Goal: Browse casually

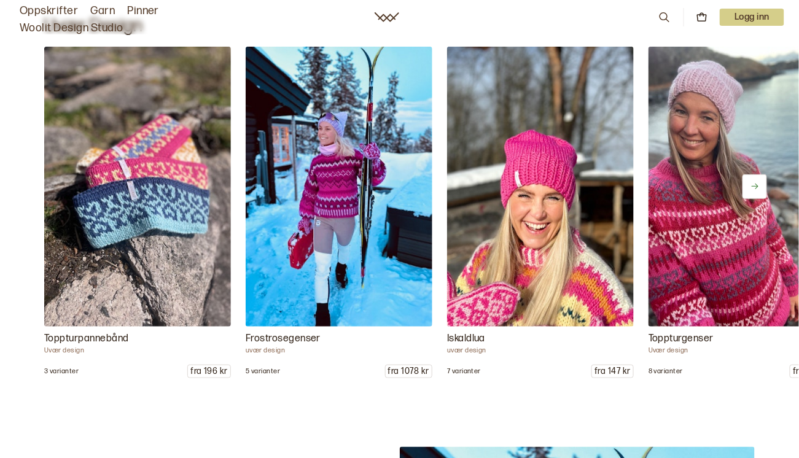
scroll to position [1451, 0]
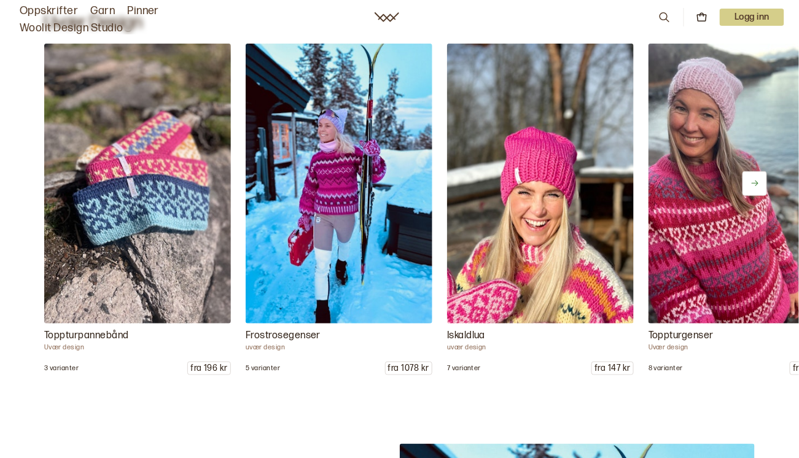
click at [757, 183] on icon at bounding box center [755, 183] width 9 height 9
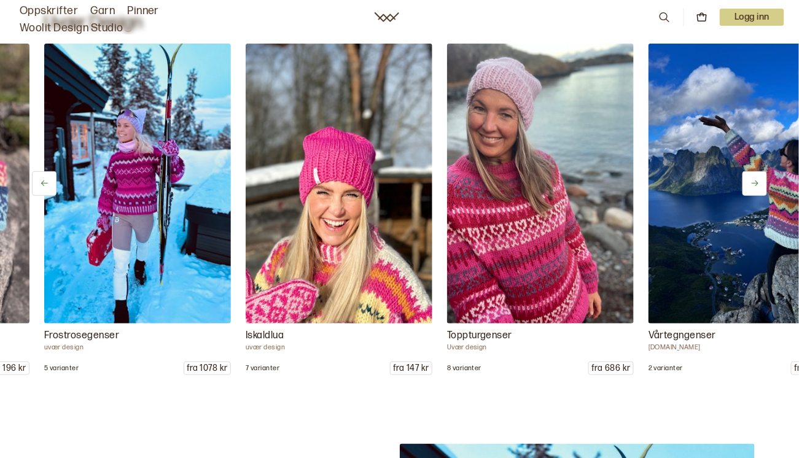
click at [756, 182] on icon at bounding box center [755, 183] width 9 height 9
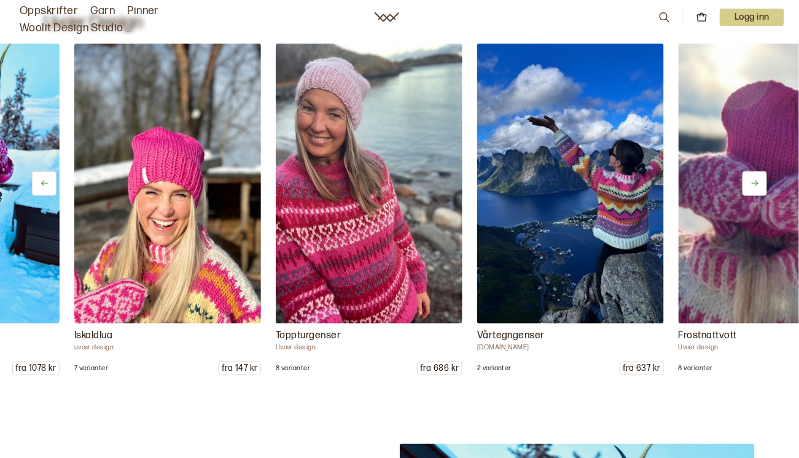
scroll to position [0, 403]
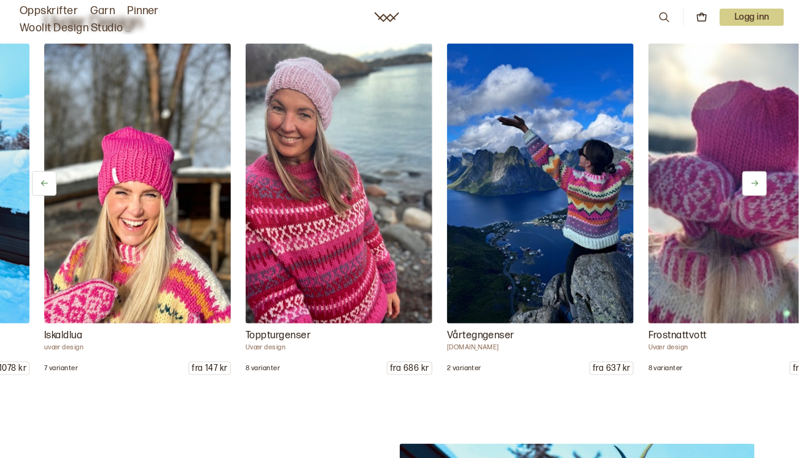
click at [754, 181] on icon at bounding box center [755, 183] width 9 height 9
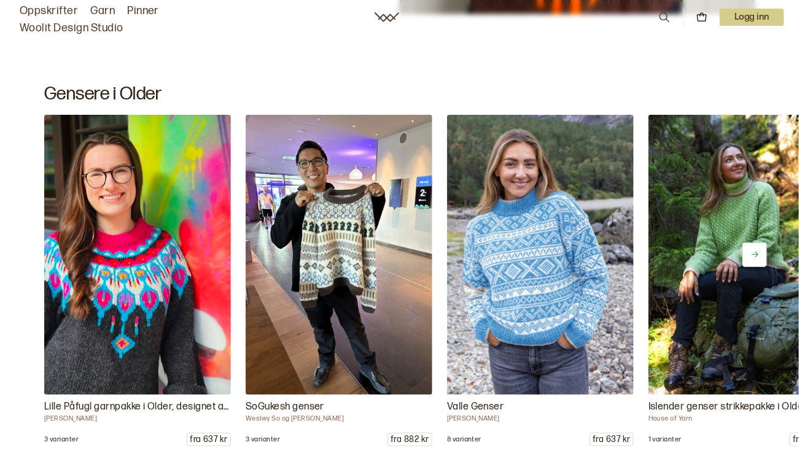
scroll to position [5334, 0]
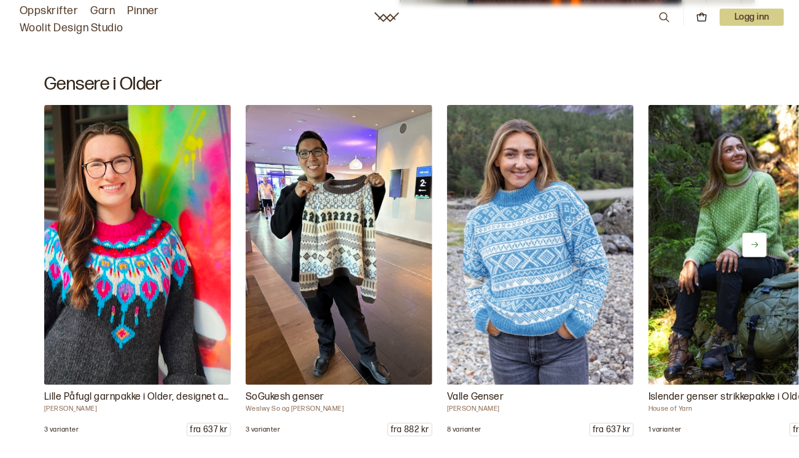
click at [758, 244] on icon at bounding box center [755, 245] width 7 height 6
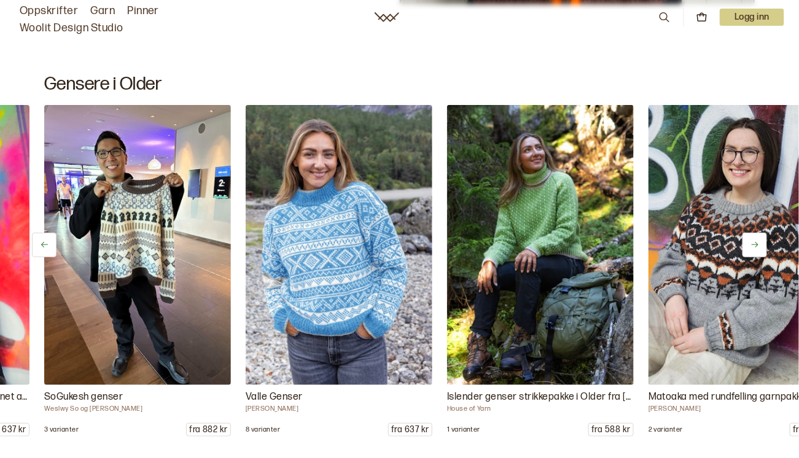
click at [754, 244] on icon at bounding box center [755, 244] width 9 height 9
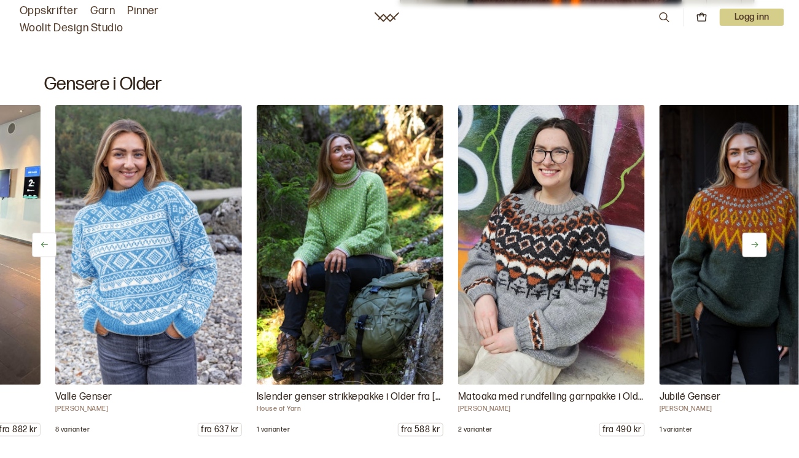
scroll to position [0, 403]
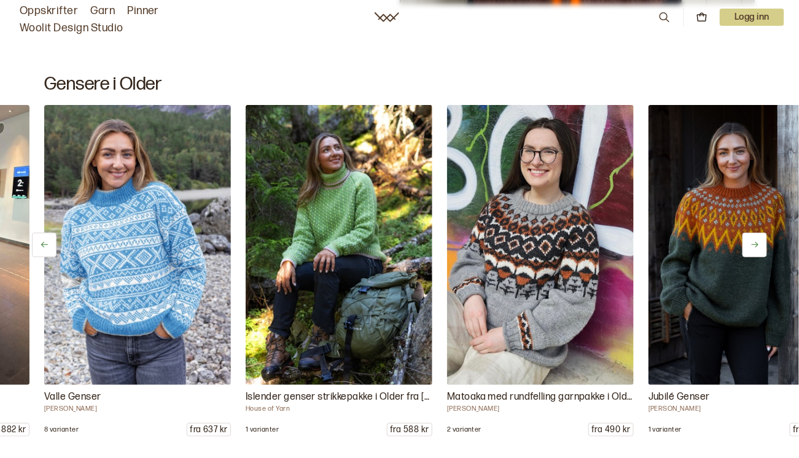
click at [754, 244] on icon at bounding box center [755, 244] width 9 height 9
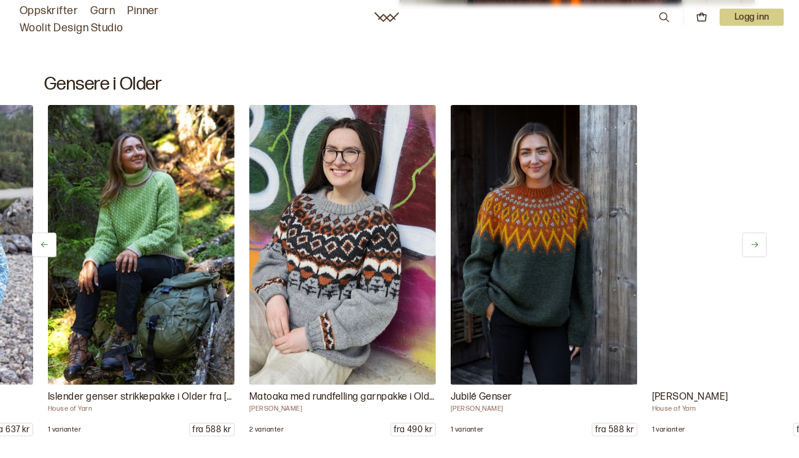
scroll to position [0, 604]
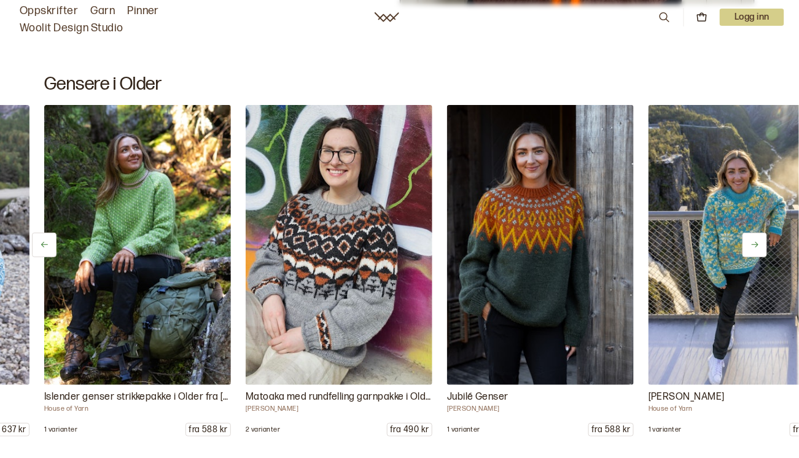
click at [754, 243] on icon at bounding box center [755, 244] width 9 height 9
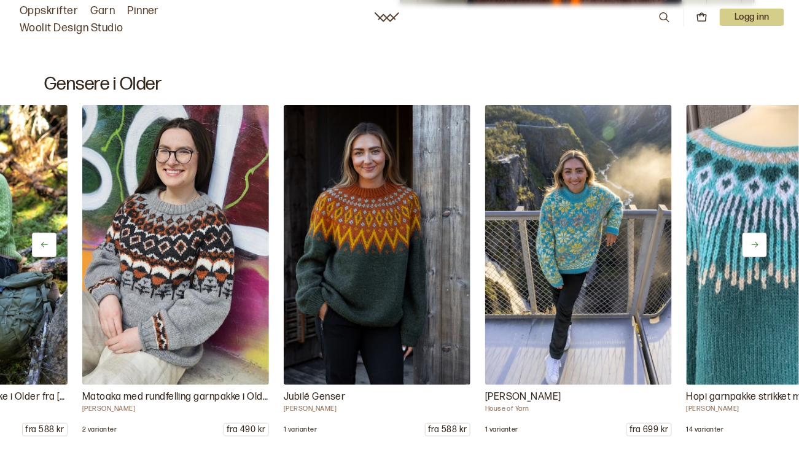
scroll to position [0, 806]
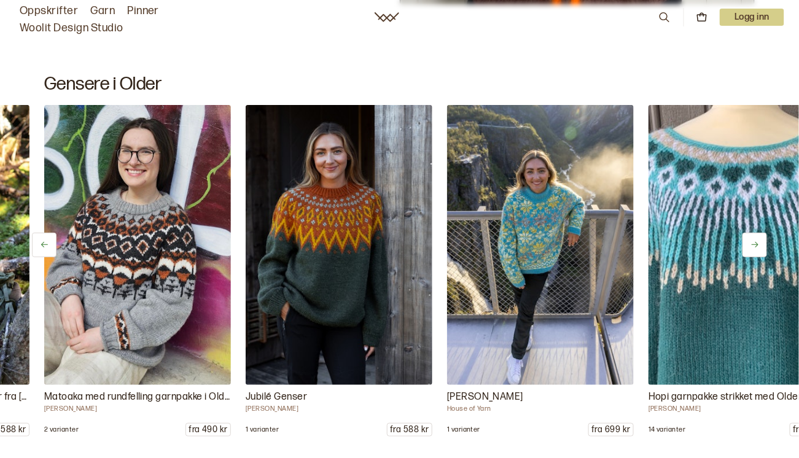
click at [754, 243] on icon at bounding box center [755, 244] width 9 height 9
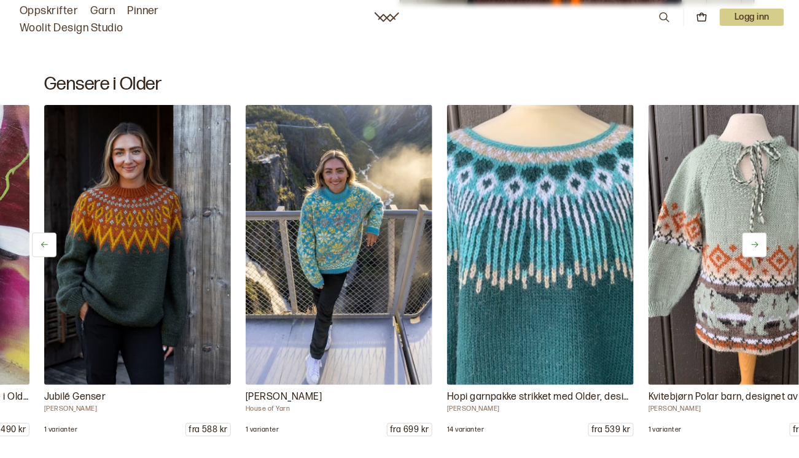
click at [755, 243] on icon at bounding box center [755, 244] width 9 height 9
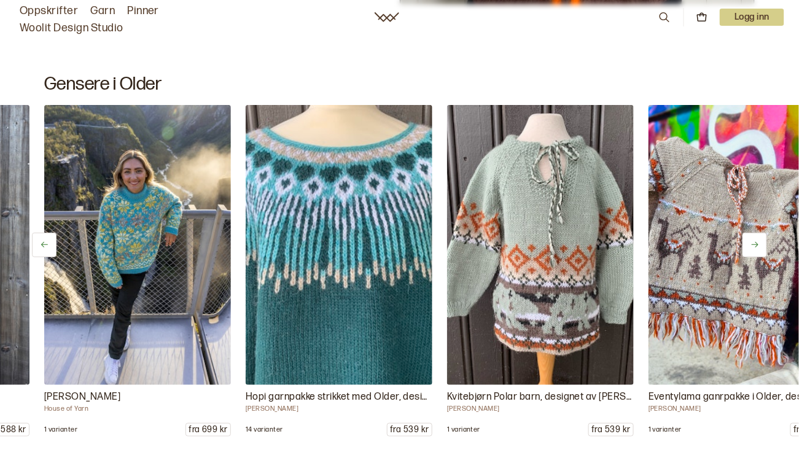
click at [755, 243] on icon at bounding box center [755, 244] width 9 height 9
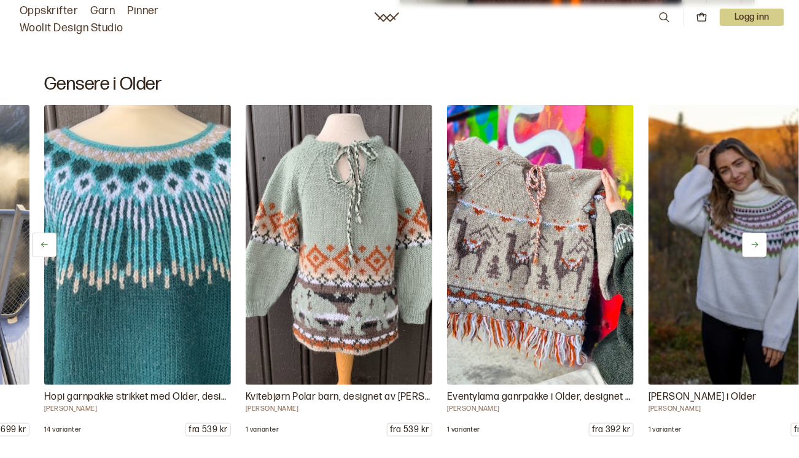
click at [755, 243] on icon at bounding box center [755, 244] width 9 height 9
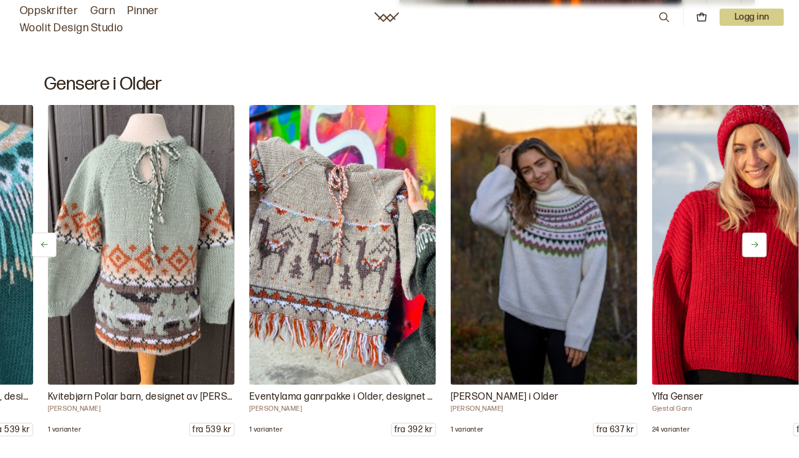
scroll to position [0, 1612]
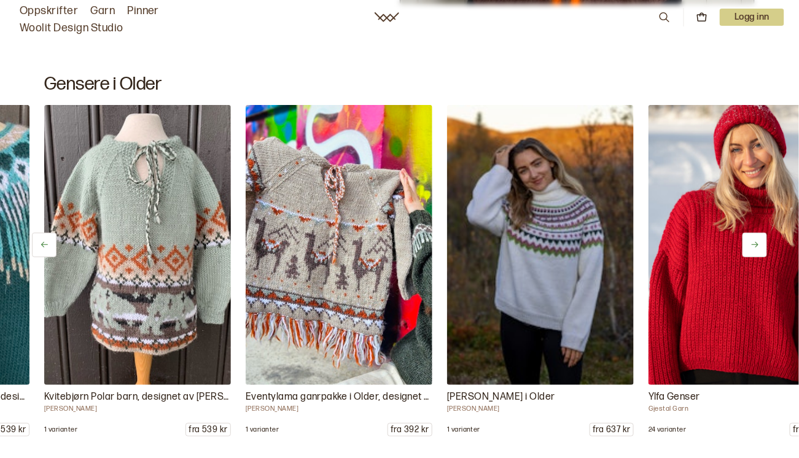
click at [755, 243] on icon at bounding box center [755, 244] width 9 height 9
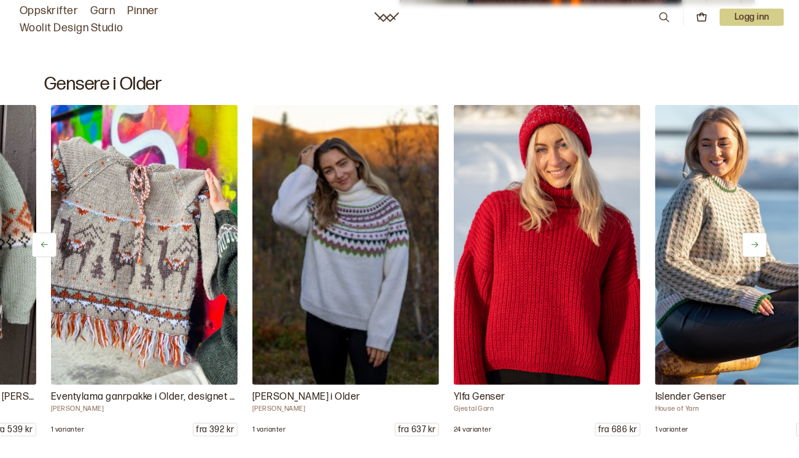
scroll to position [0, 1813]
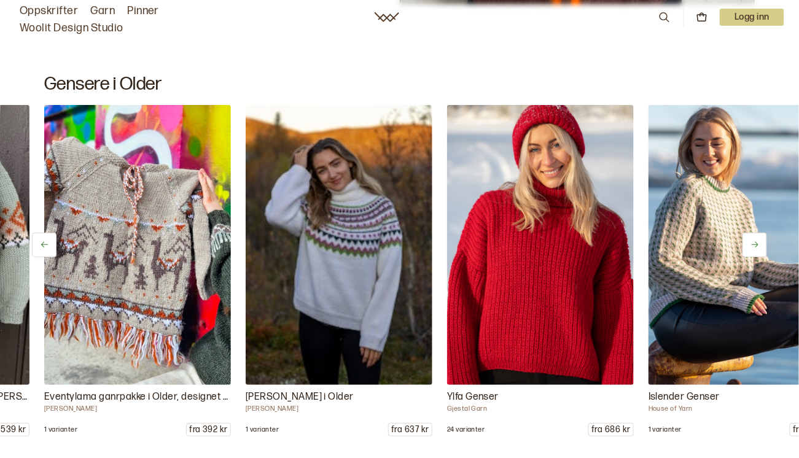
click at [755, 243] on icon at bounding box center [755, 244] width 9 height 9
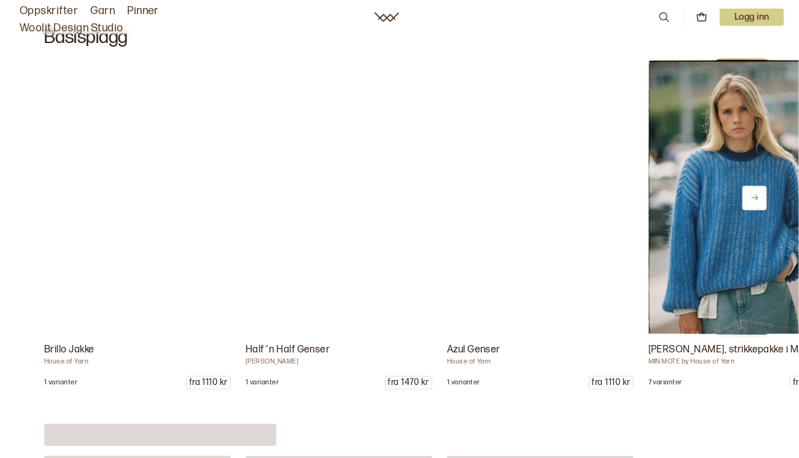
scroll to position [5780, 0]
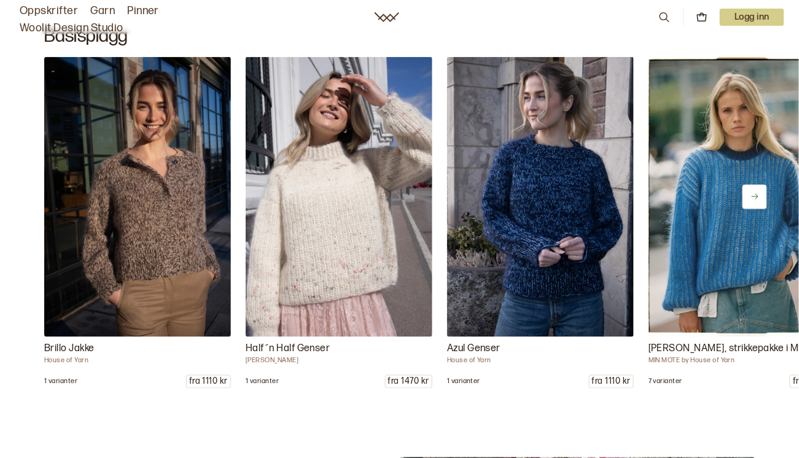
click at [753, 197] on icon at bounding box center [755, 196] width 9 height 9
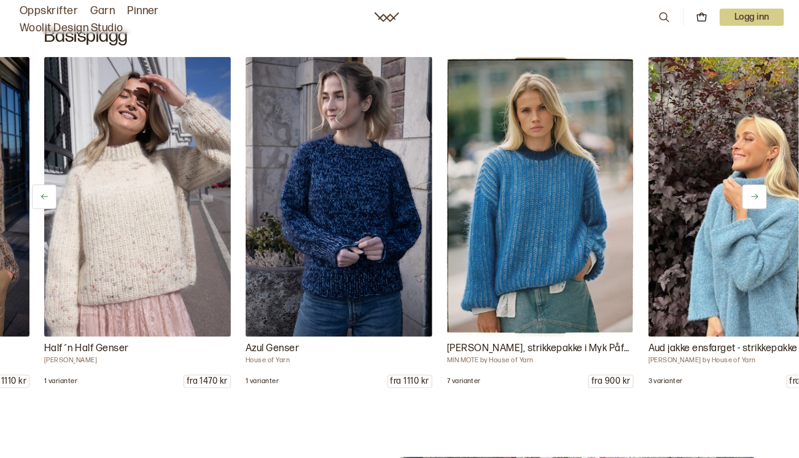
click at [753, 197] on icon at bounding box center [755, 196] width 9 height 9
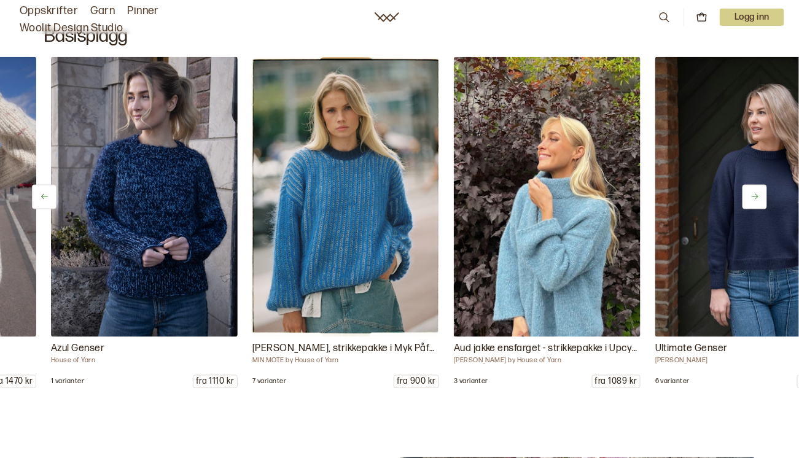
scroll to position [0, 403]
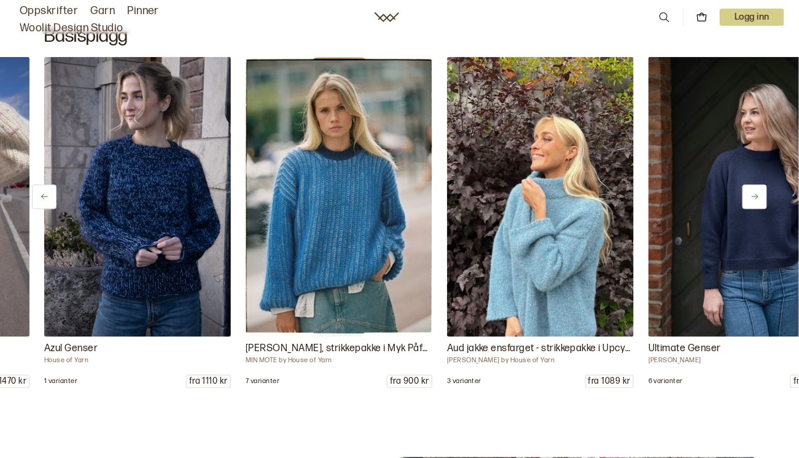
click at [753, 197] on icon at bounding box center [755, 197] width 7 height 6
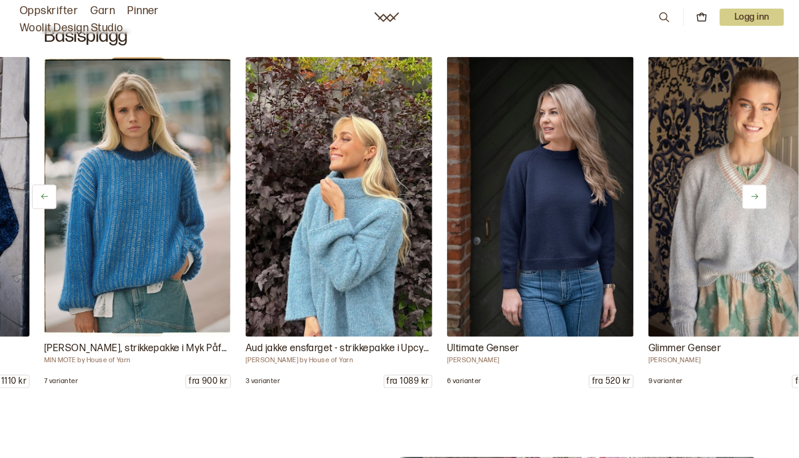
click at [753, 197] on icon at bounding box center [755, 197] width 7 height 6
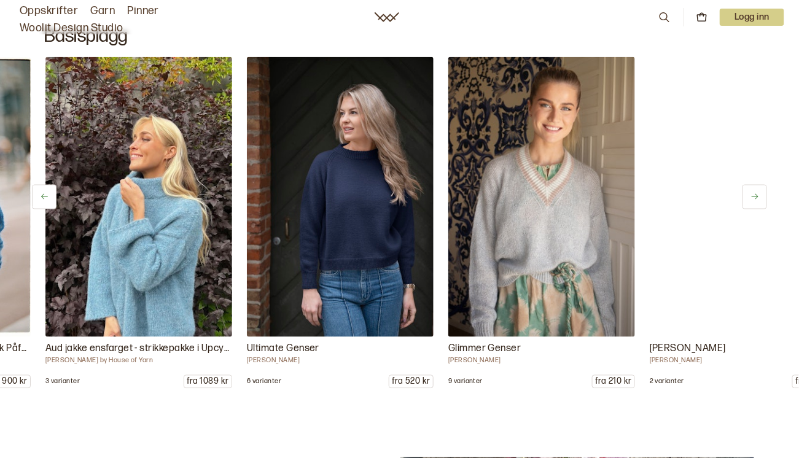
scroll to position [0, 806]
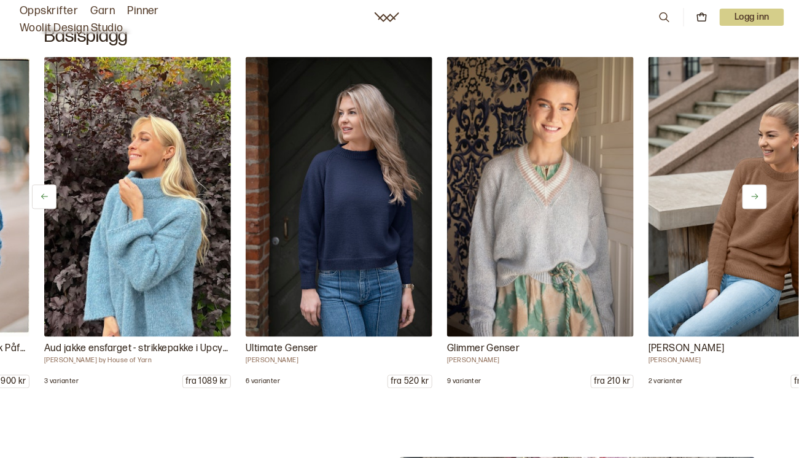
click at [754, 196] on icon at bounding box center [755, 196] width 9 height 9
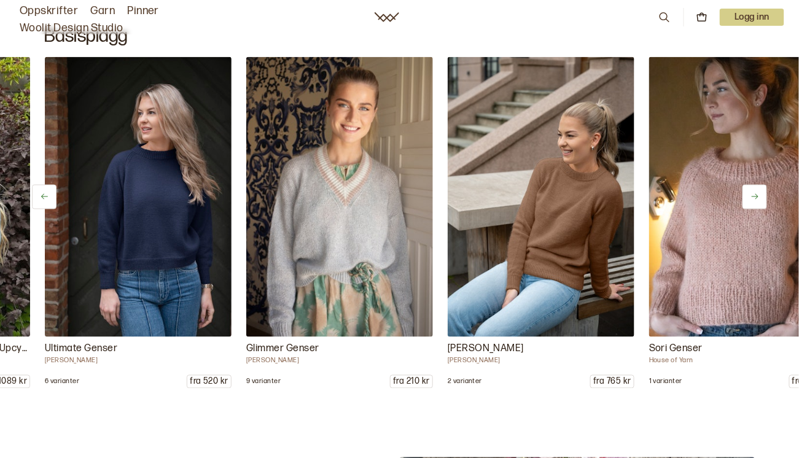
scroll to position [0, 1007]
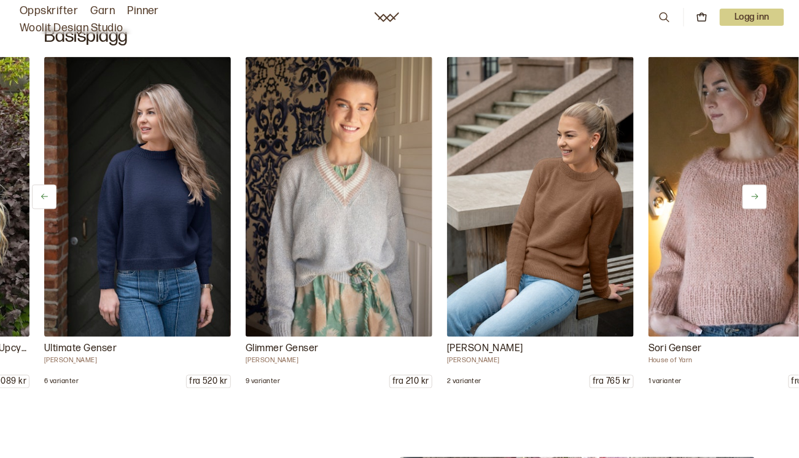
click at [754, 195] on icon at bounding box center [755, 196] width 9 height 9
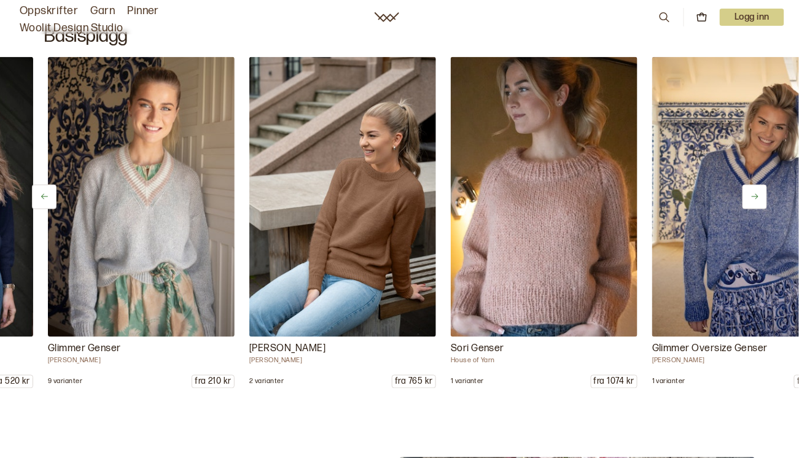
scroll to position [0, 1209]
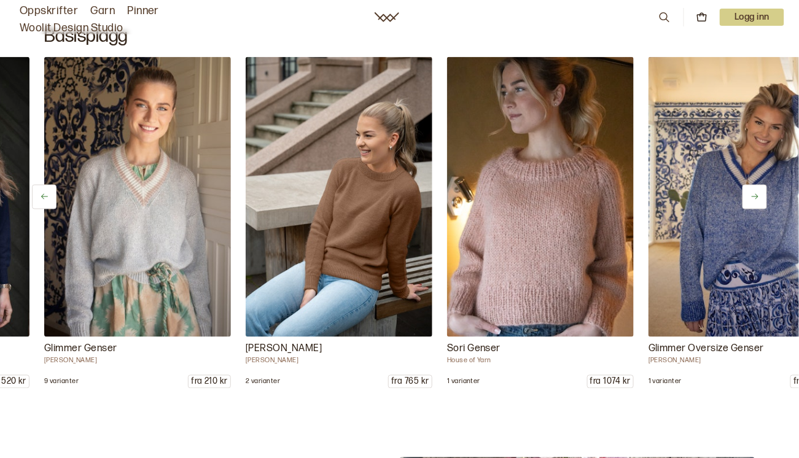
click at [754, 195] on icon at bounding box center [755, 196] width 9 height 9
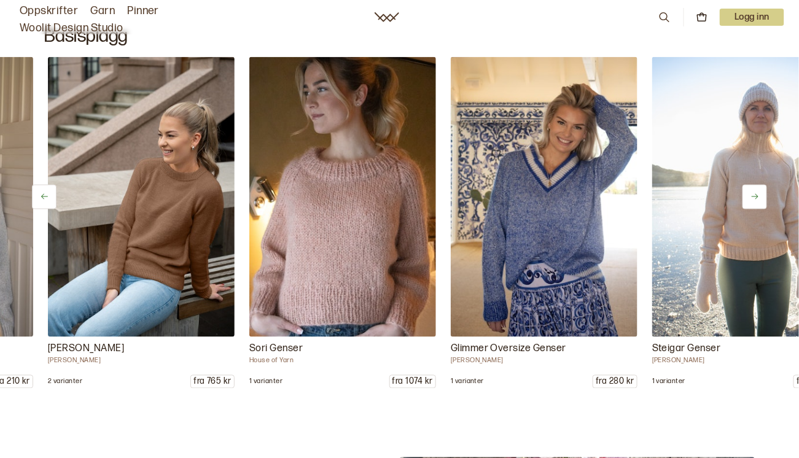
scroll to position [0, 1410]
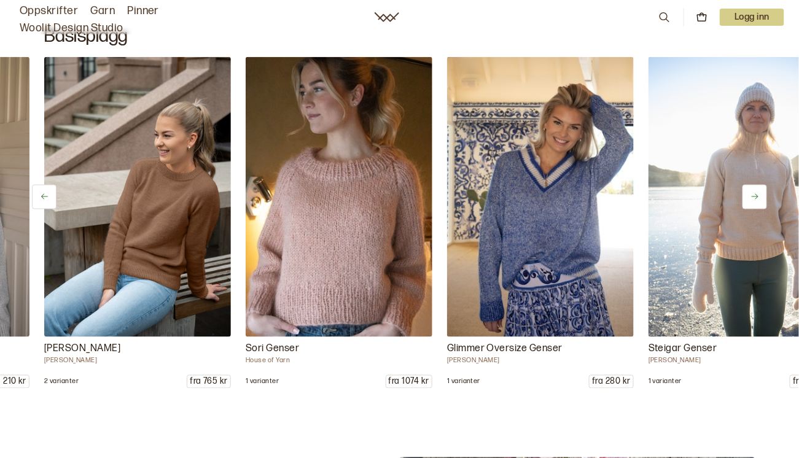
click at [755, 195] on icon at bounding box center [755, 196] width 9 height 9
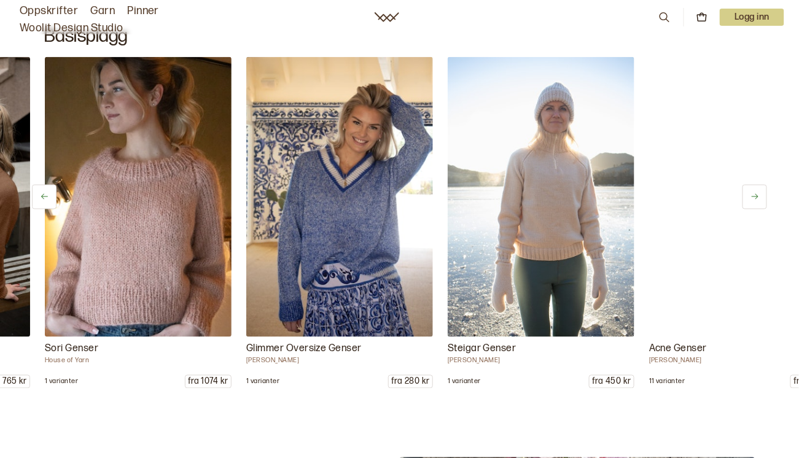
scroll to position [0, 1612]
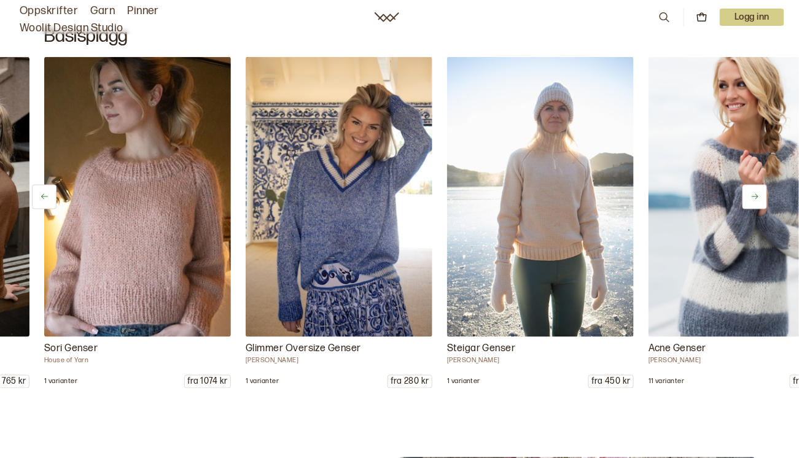
click at [754, 195] on icon at bounding box center [755, 196] width 9 height 9
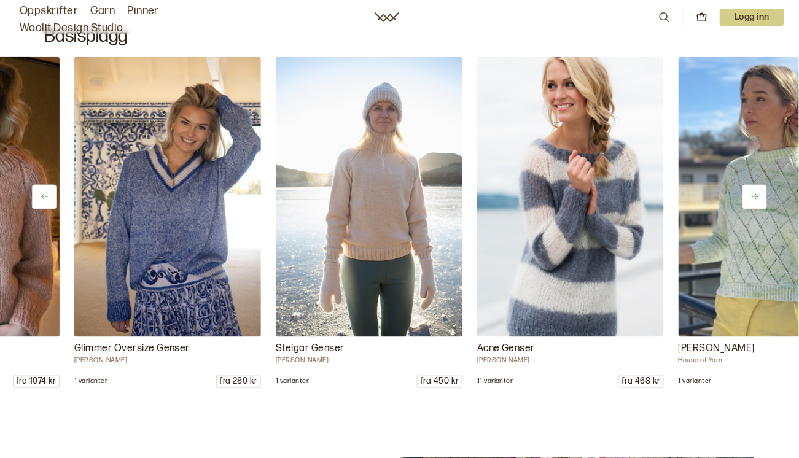
scroll to position [0, 1813]
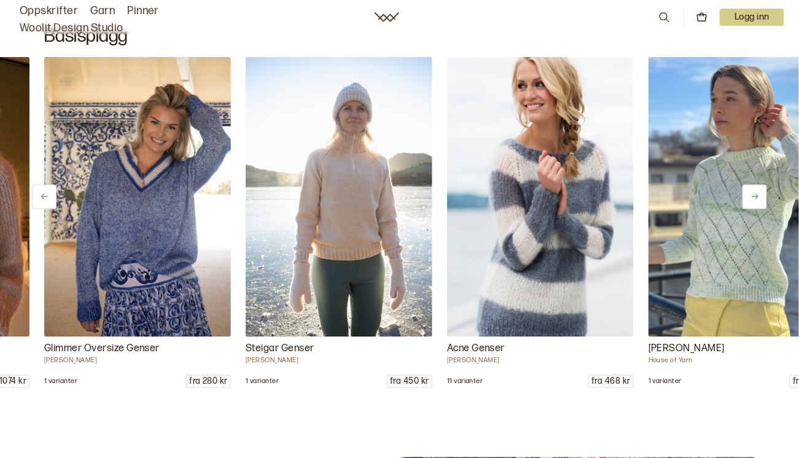
click at [754, 195] on icon at bounding box center [755, 196] width 9 height 9
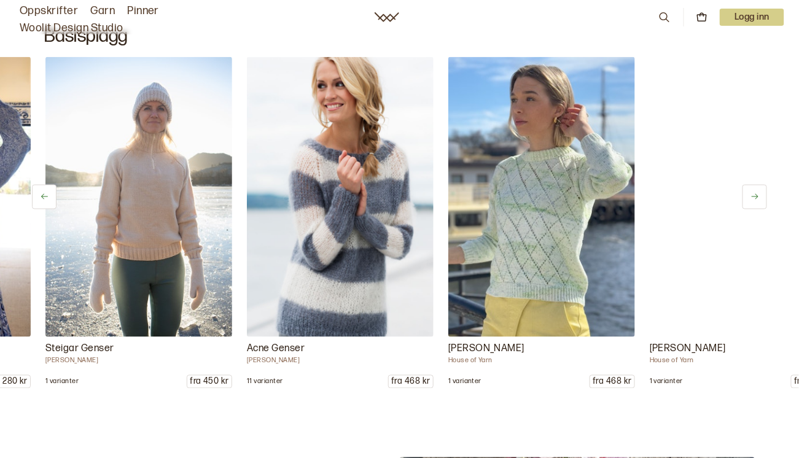
scroll to position [0, 2014]
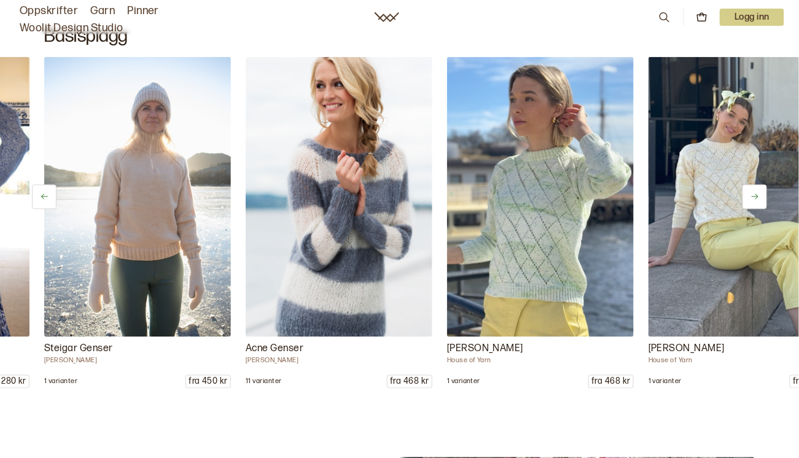
click at [754, 195] on icon at bounding box center [755, 196] width 9 height 9
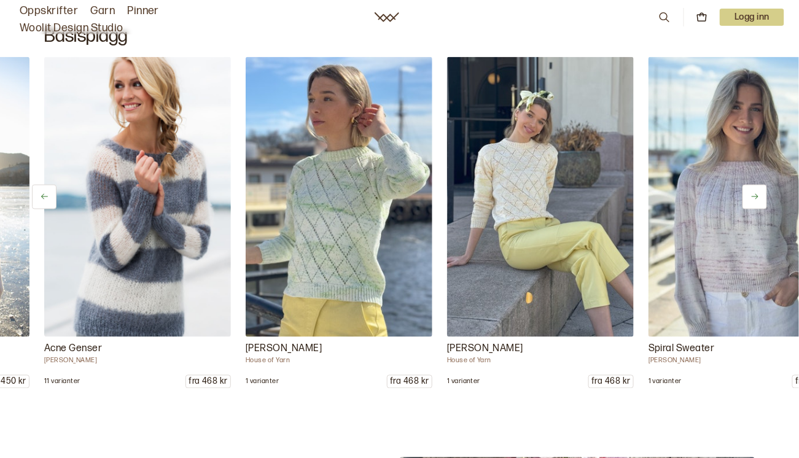
click at [754, 195] on icon at bounding box center [755, 196] width 9 height 9
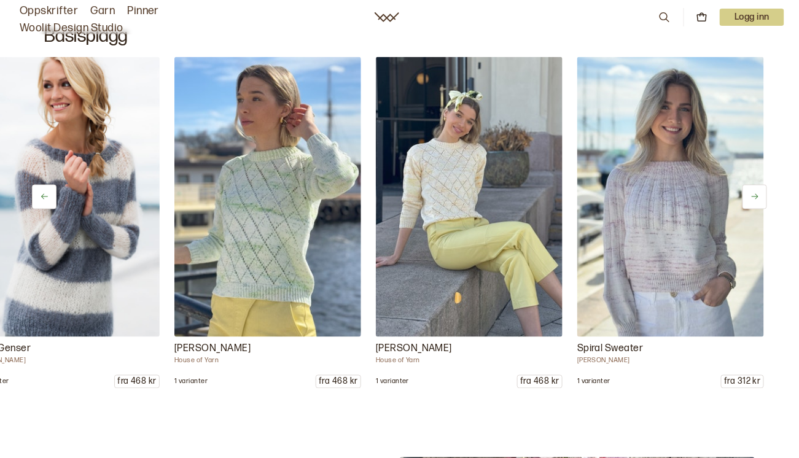
scroll to position [0, 2296]
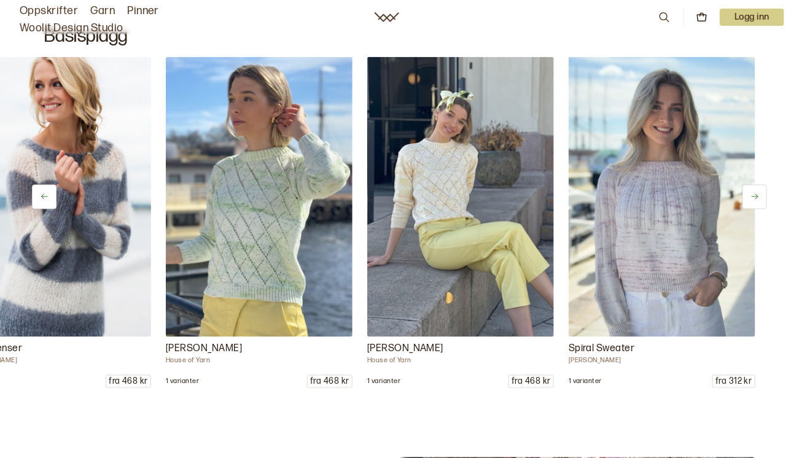
click at [754, 195] on icon at bounding box center [755, 196] width 9 height 9
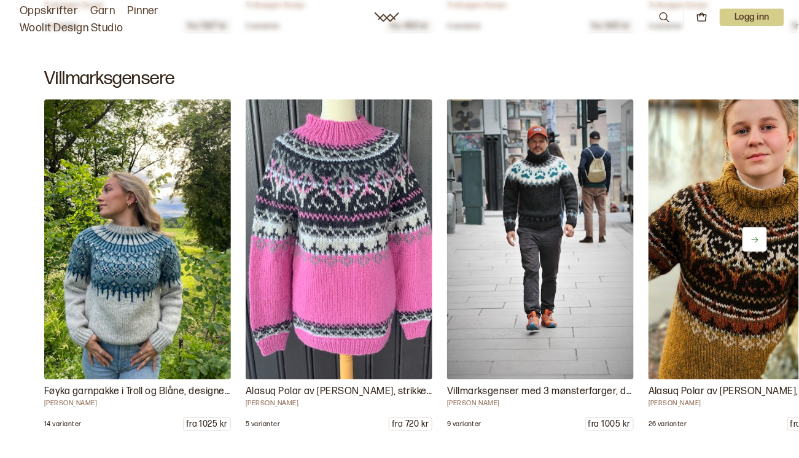
scroll to position [6993, 0]
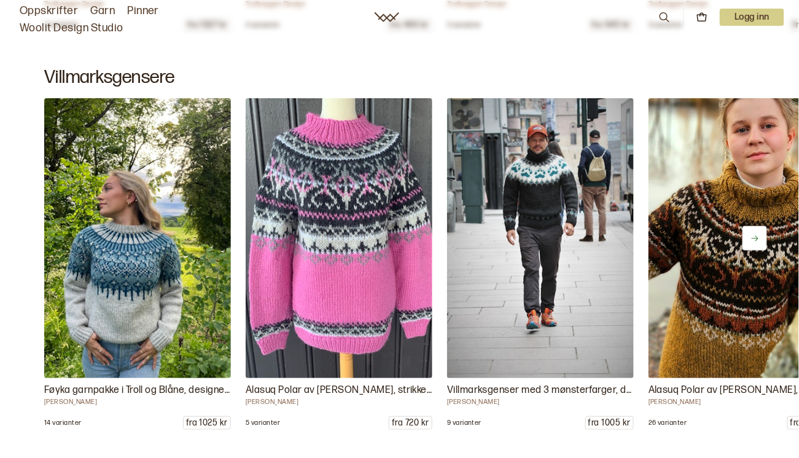
click at [757, 238] on icon at bounding box center [755, 238] width 9 height 9
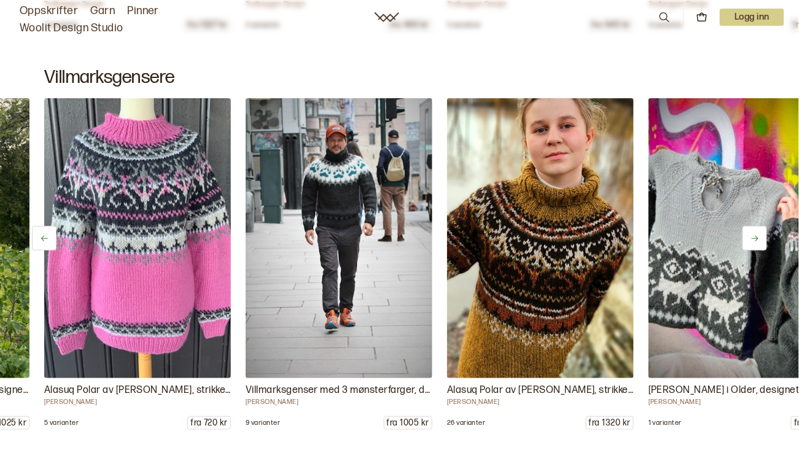
click at [757, 238] on icon at bounding box center [755, 239] width 7 height 6
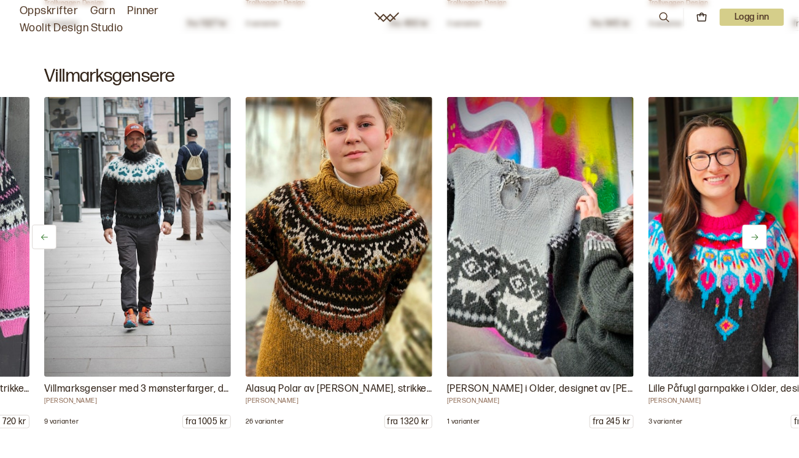
scroll to position [6992, 0]
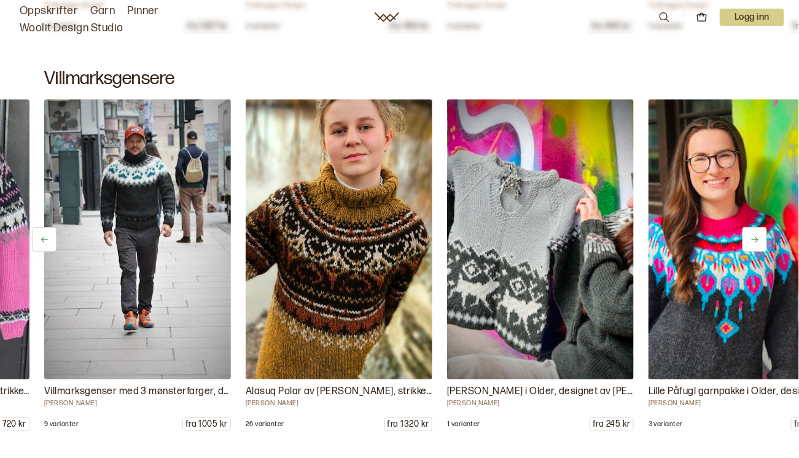
click at [757, 238] on icon at bounding box center [755, 240] width 7 height 6
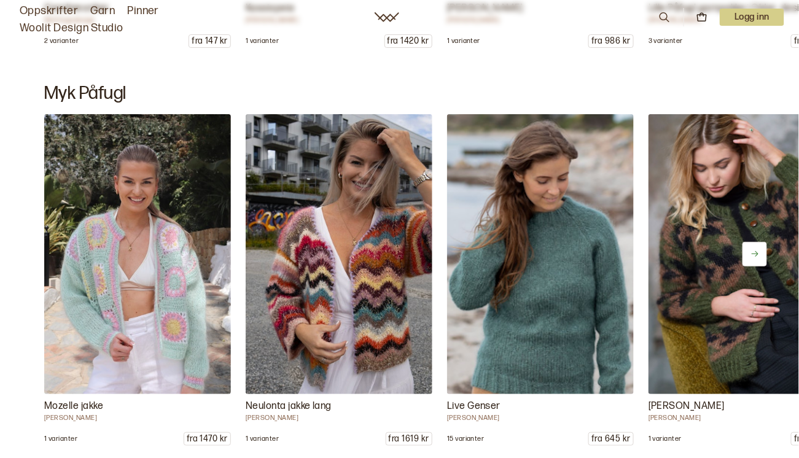
scroll to position [9028, 0]
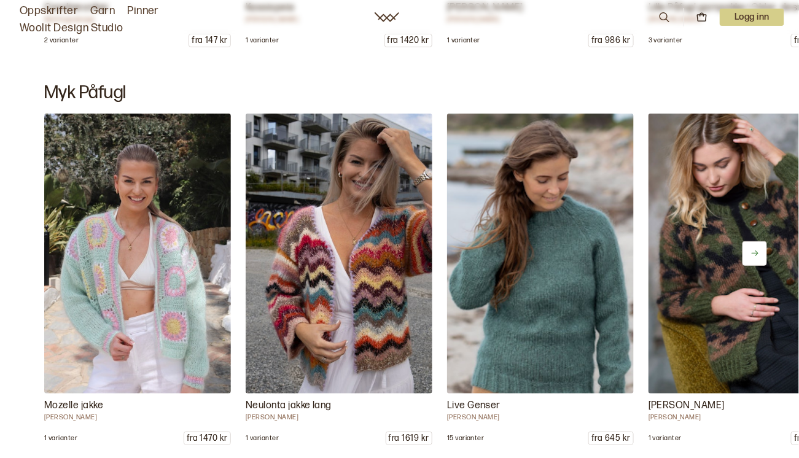
click at [756, 251] on icon at bounding box center [755, 254] width 7 height 6
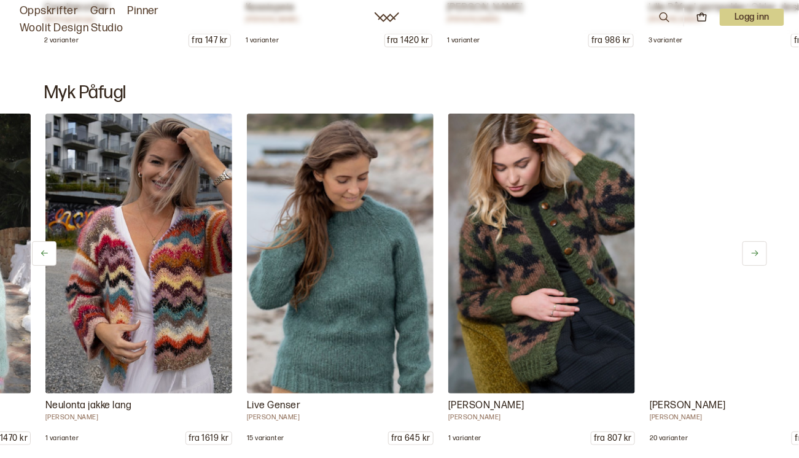
scroll to position [0, 201]
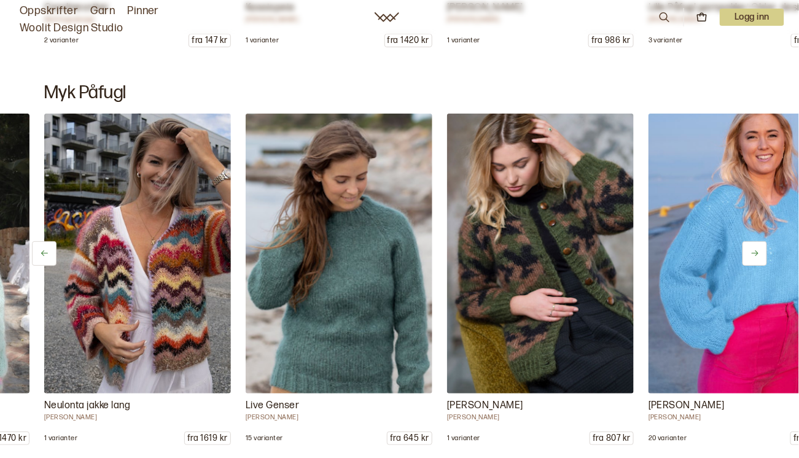
click at [756, 251] on icon at bounding box center [755, 254] width 7 height 6
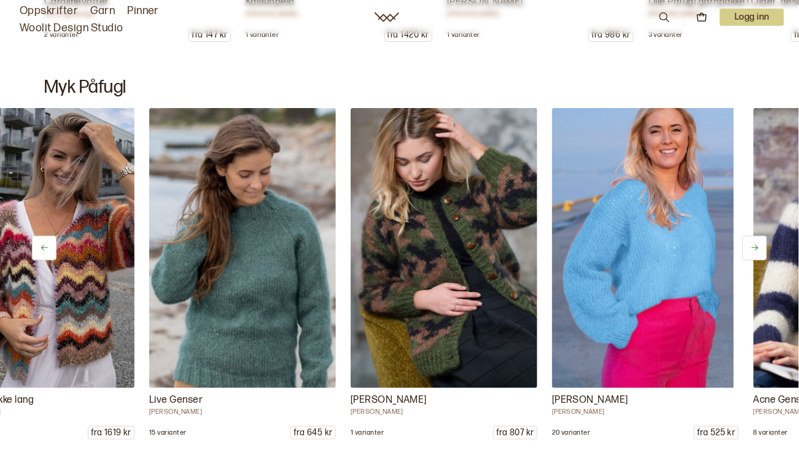
scroll to position [0, 0]
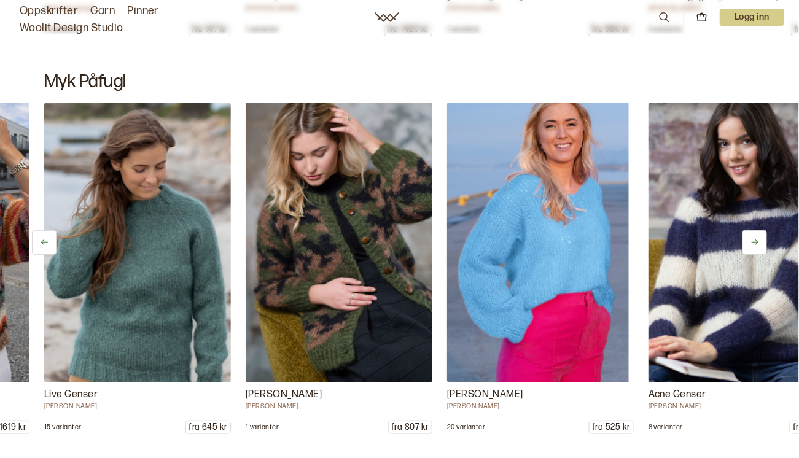
click at [756, 241] on icon at bounding box center [755, 243] width 7 height 6
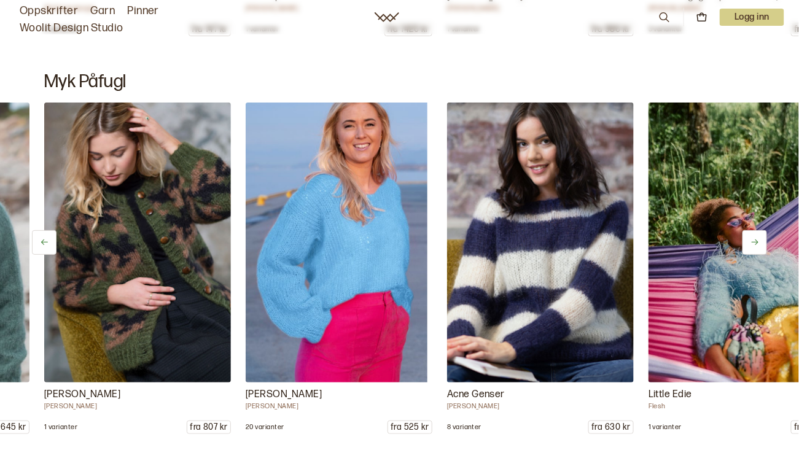
click at [756, 240] on icon at bounding box center [755, 242] width 9 height 9
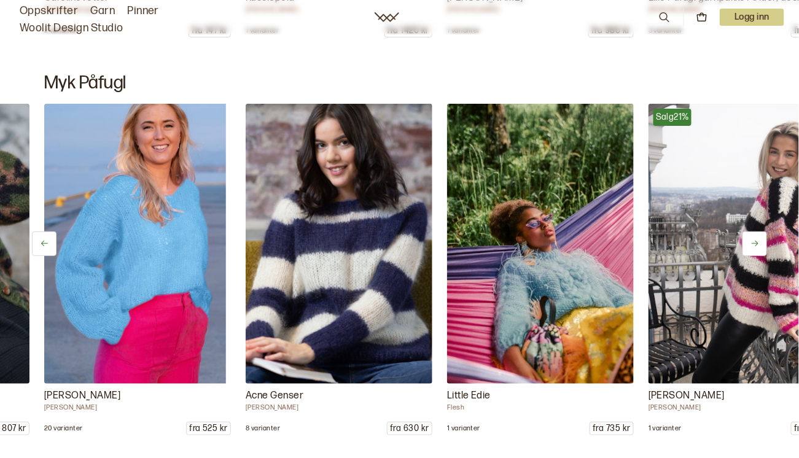
click at [752, 240] on icon at bounding box center [755, 243] width 9 height 9
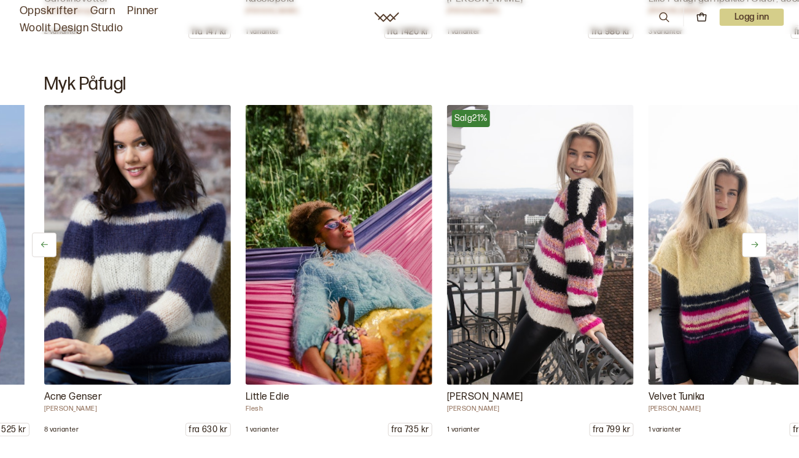
click at [757, 241] on icon at bounding box center [755, 244] width 9 height 9
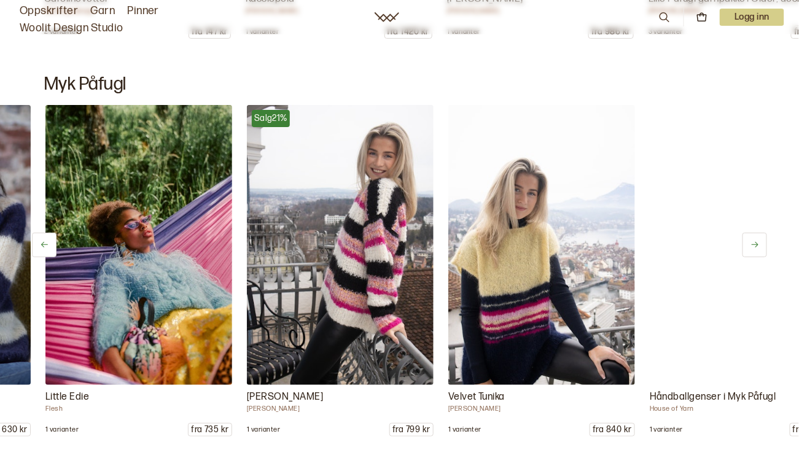
scroll to position [0, 1209]
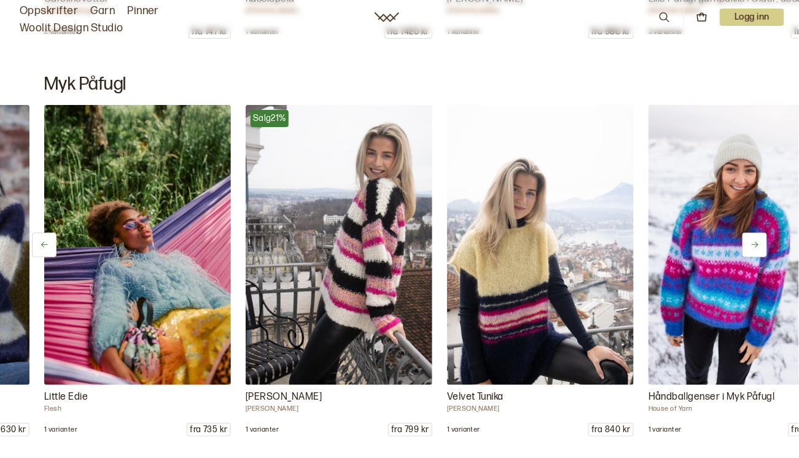
click at [756, 241] on icon at bounding box center [755, 244] width 9 height 9
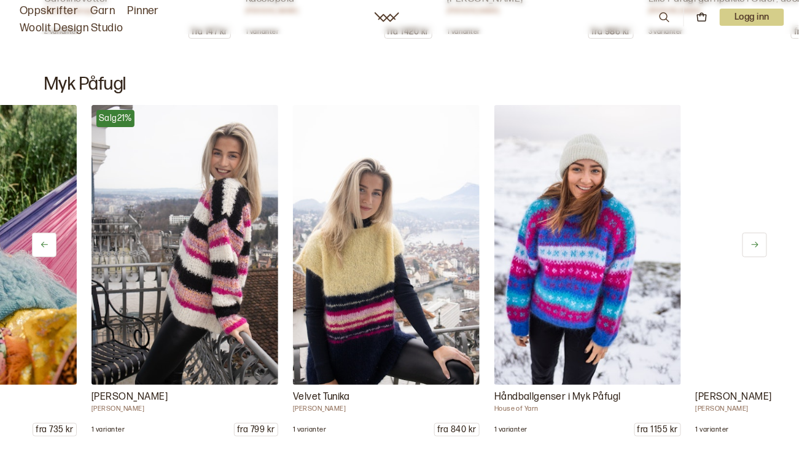
scroll to position [0, 1410]
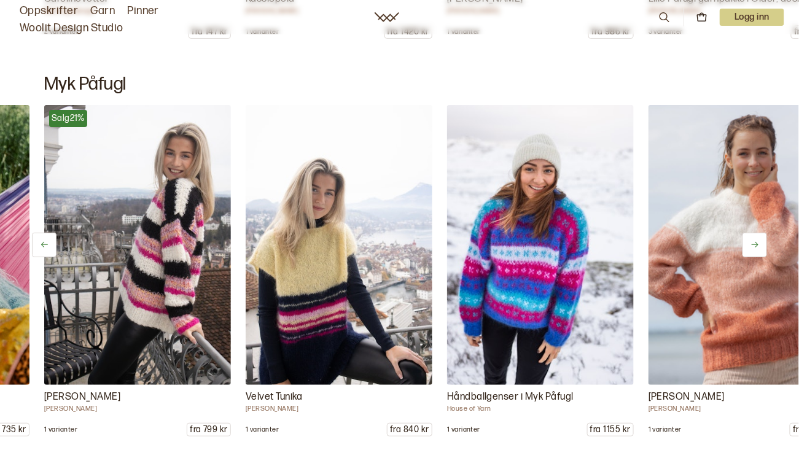
click at [755, 242] on icon at bounding box center [755, 244] width 9 height 9
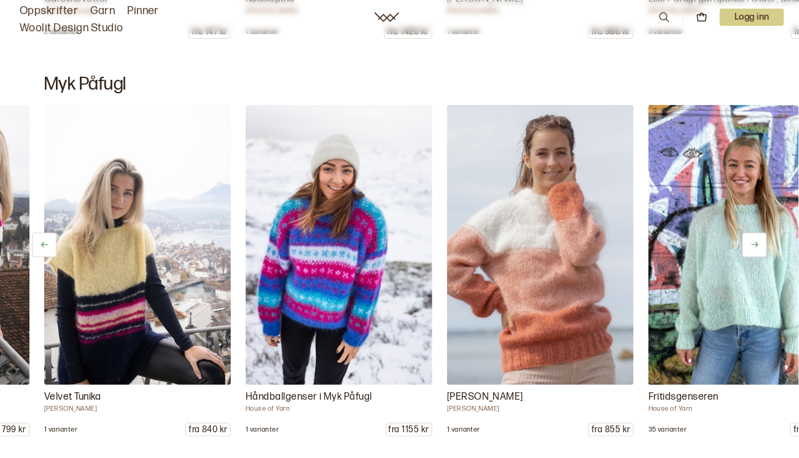
click at [755, 242] on icon at bounding box center [755, 244] width 9 height 9
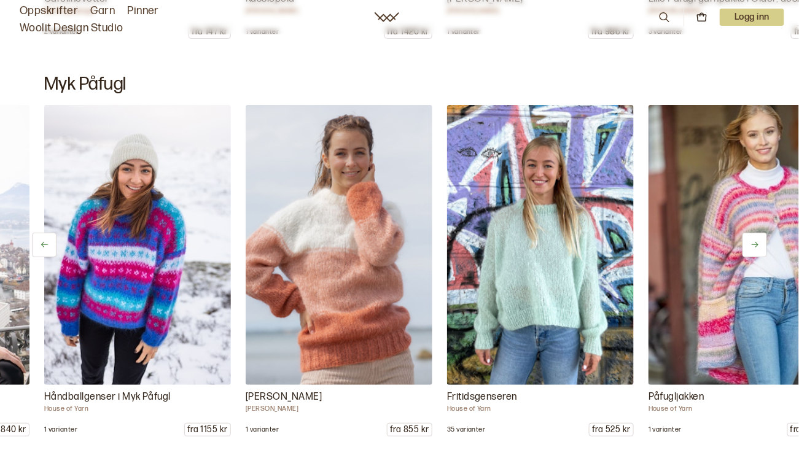
click at [755, 242] on icon at bounding box center [755, 244] width 9 height 9
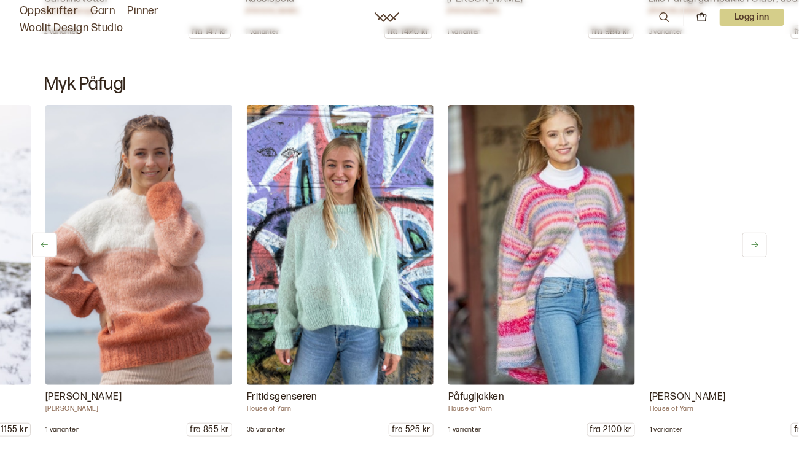
scroll to position [0, 2014]
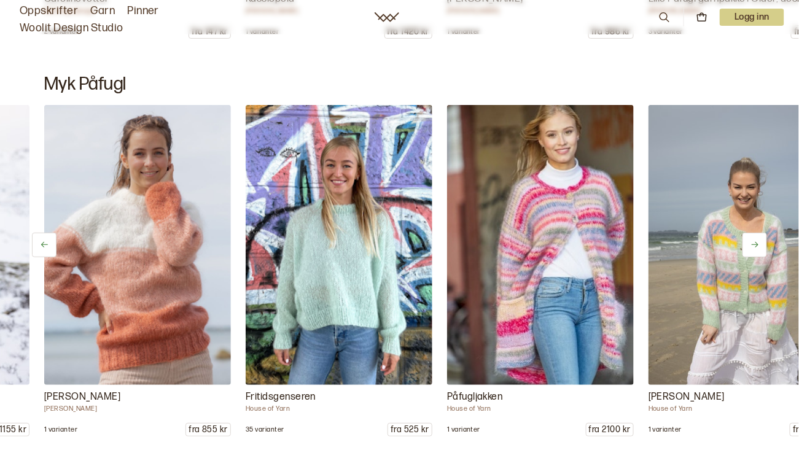
click at [757, 242] on icon at bounding box center [755, 245] width 7 height 6
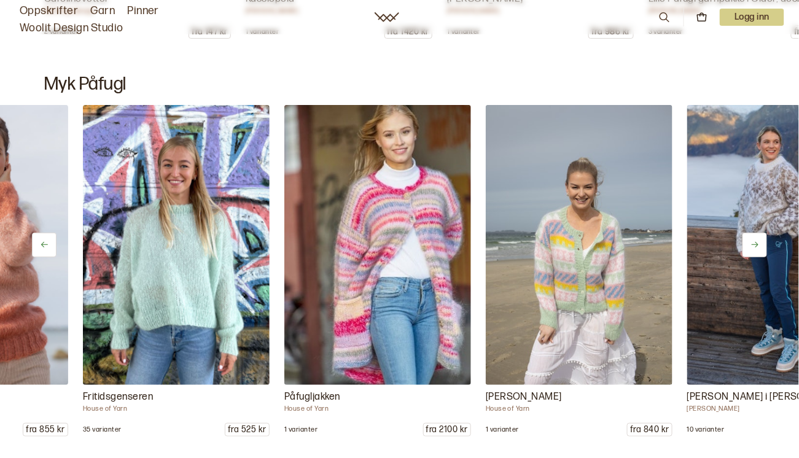
scroll to position [0, 2216]
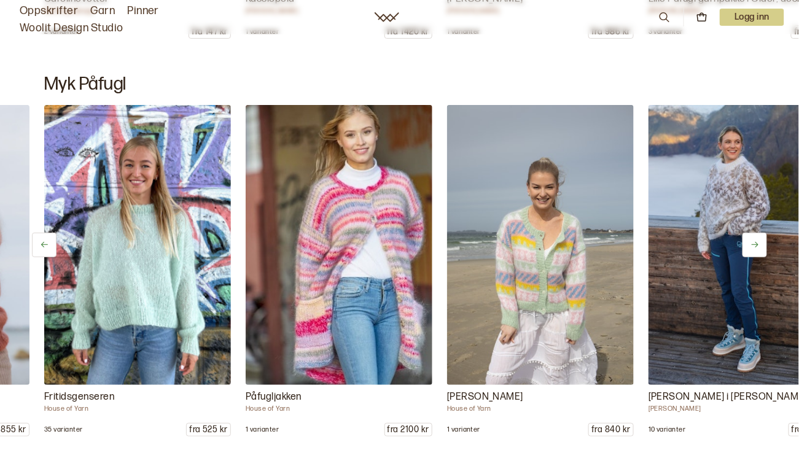
click at [756, 240] on icon at bounding box center [755, 244] width 9 height 9
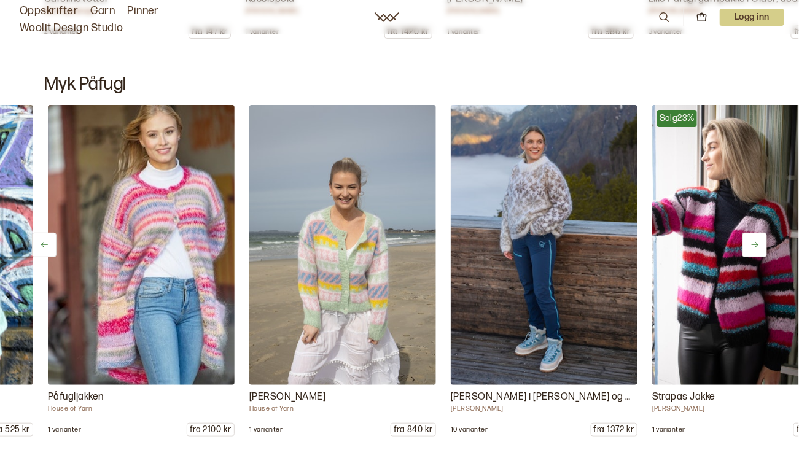
scroll to position [0, 2417]
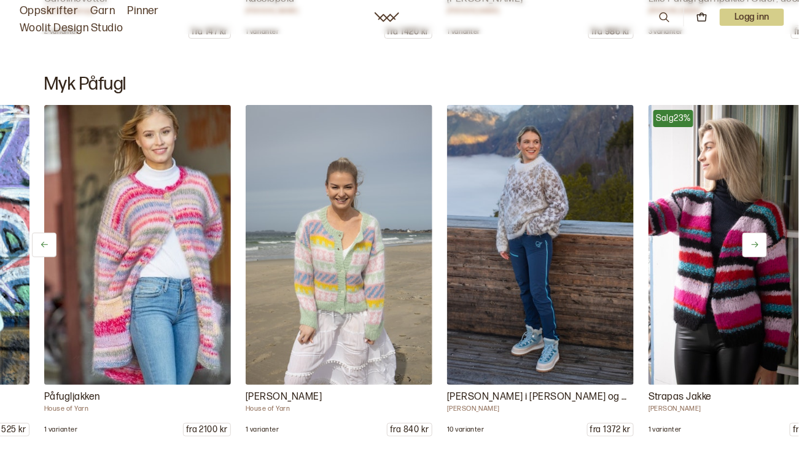
click at [757, 240] on icon at bounding box center [755, 244] width 9 height 9
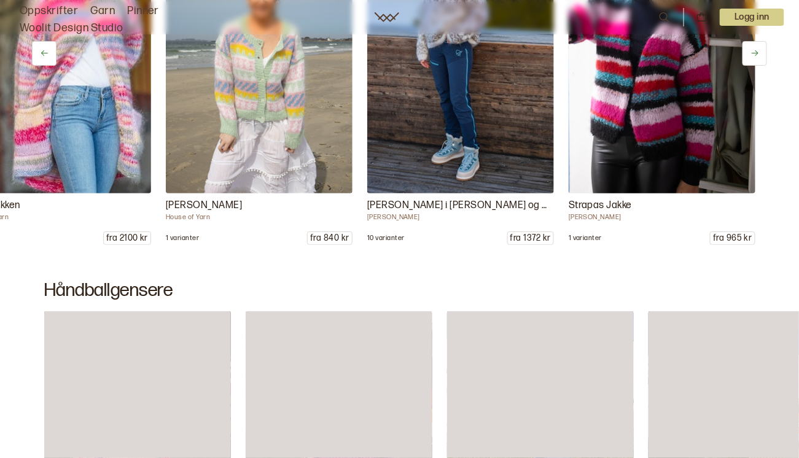
scroll to position [9510, 0]
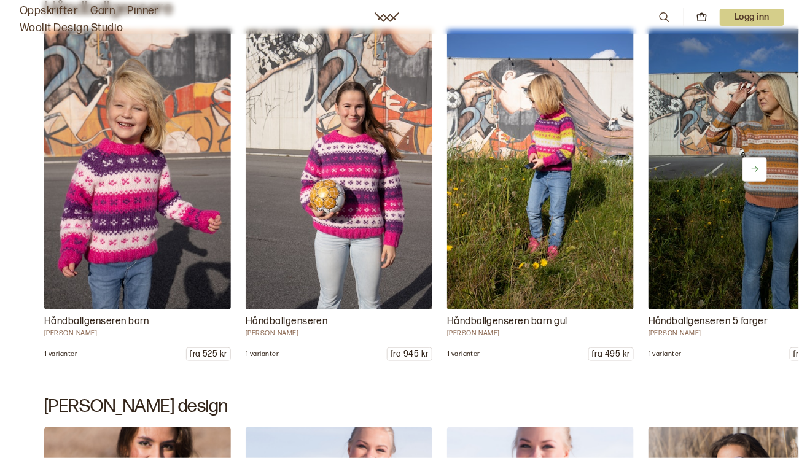
click at [758, 165] on icon at bounding box center [755, 169] width 9 height 9
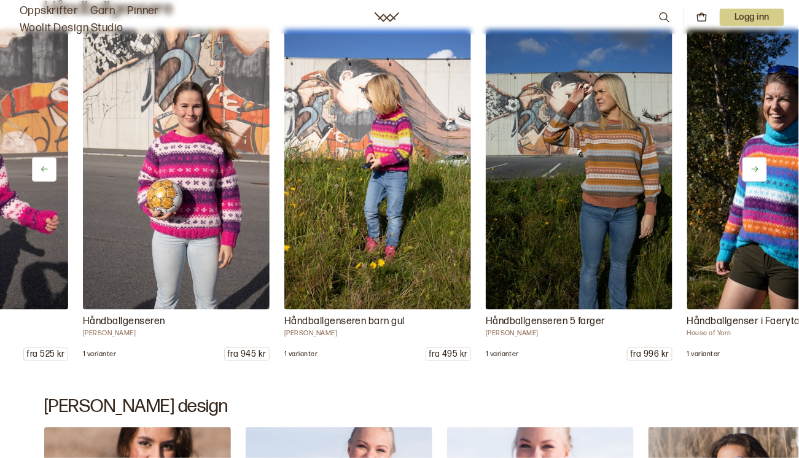
scroll to position [0, 201]
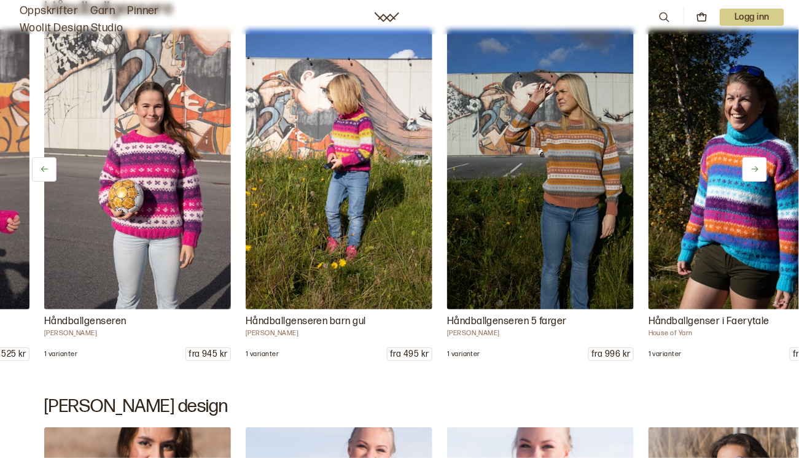
click at [754, 165] on icon at bounding box center [755, 169] width 9 height 9
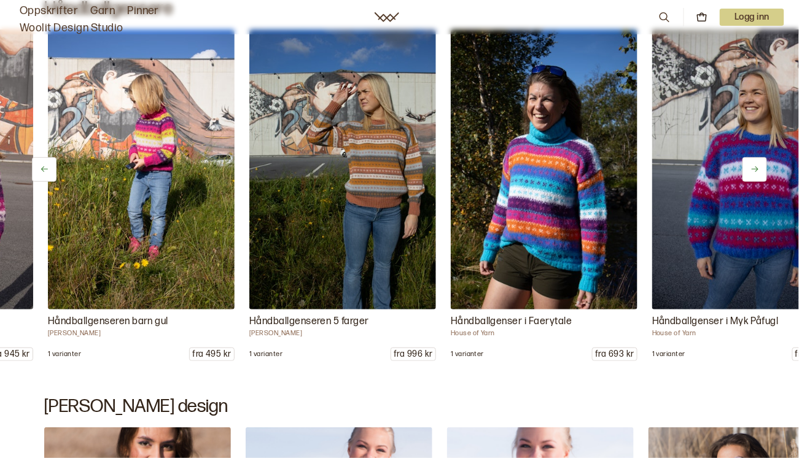
scroll to position [0, 403]
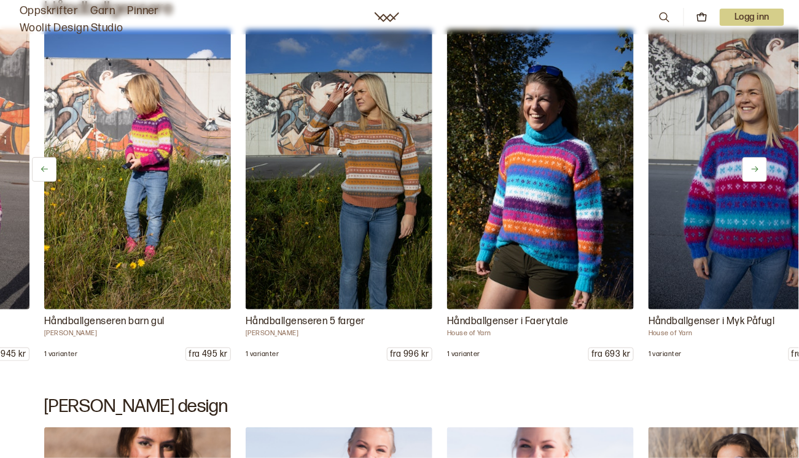
click at [754, 165] on icon at bounding box center [755, 169] width 9 height 9
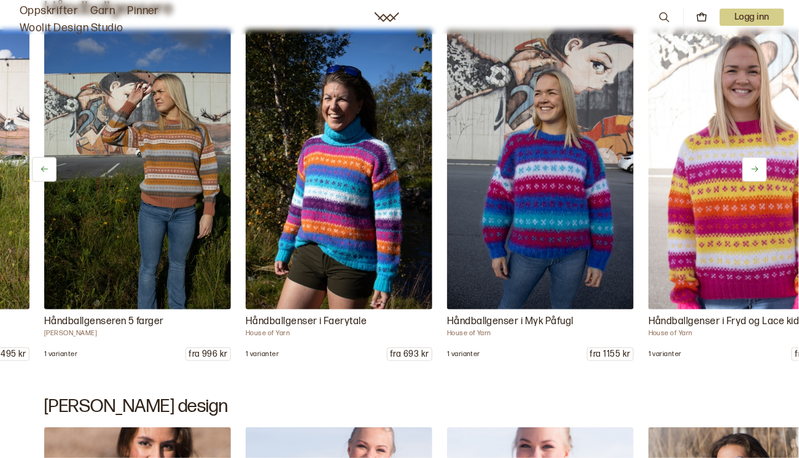
click at [754, 165] on icon at bounding box center [755, 169] width 9 height 9
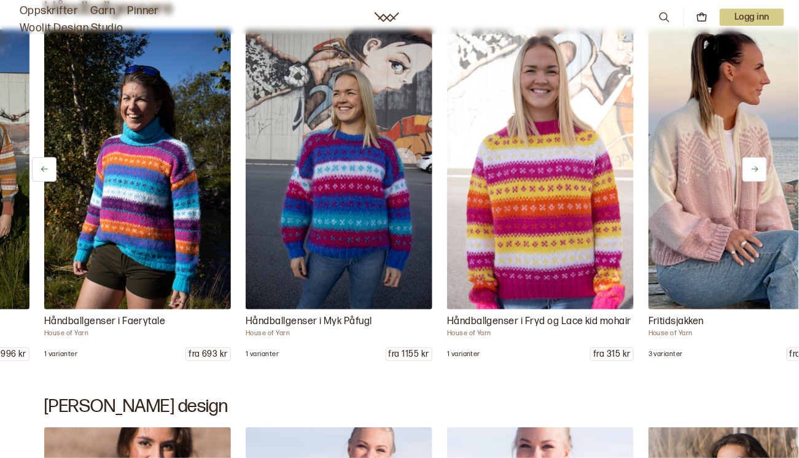
click at [754, 165] on icon at bounding box center [755, 169] width 9 height 9
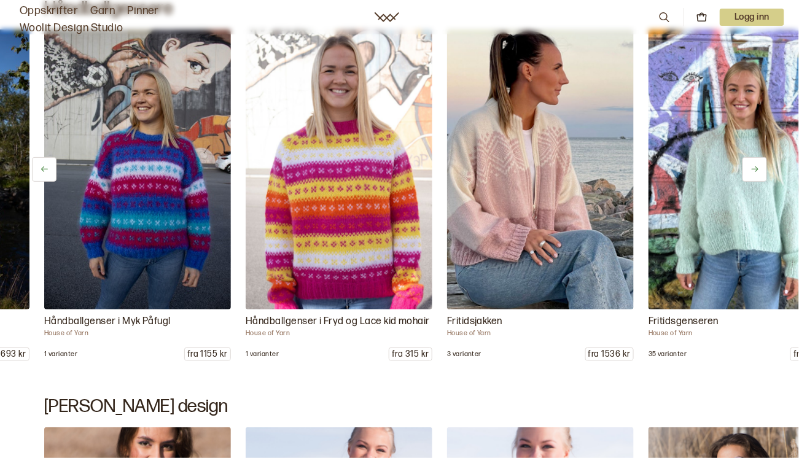
click at [754, 165] on icon at bounding box center [755, 169] width 9 height 9
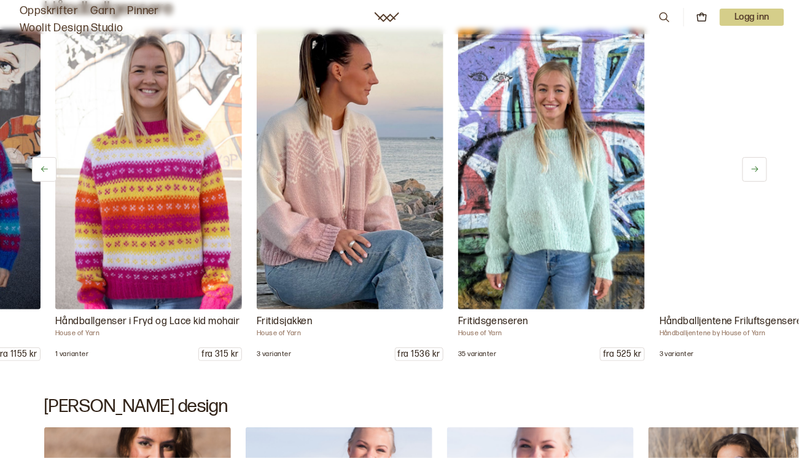
scroll to position [0, 1209]
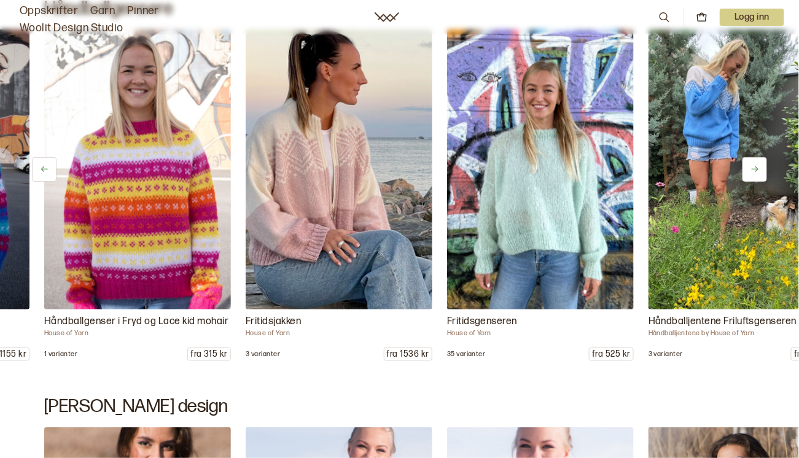
click at [754, 166] on icon at bounding box center [755, 169] width 9 height 9
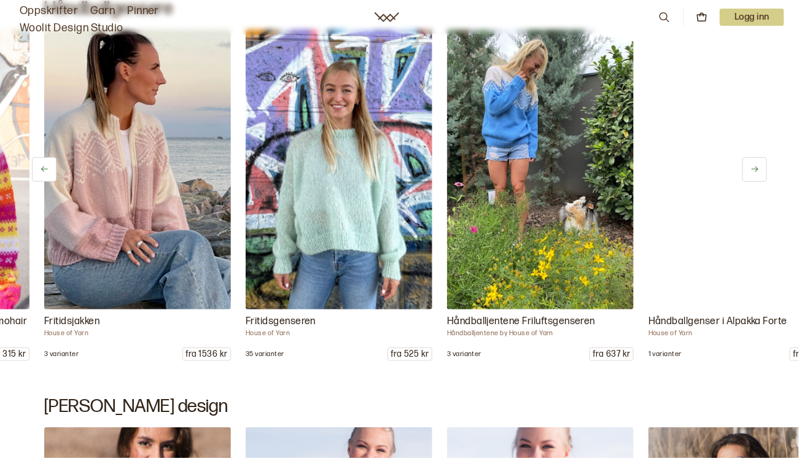
click at [754, 166] on icon at bounding box center [755, 169] width 9 height 9
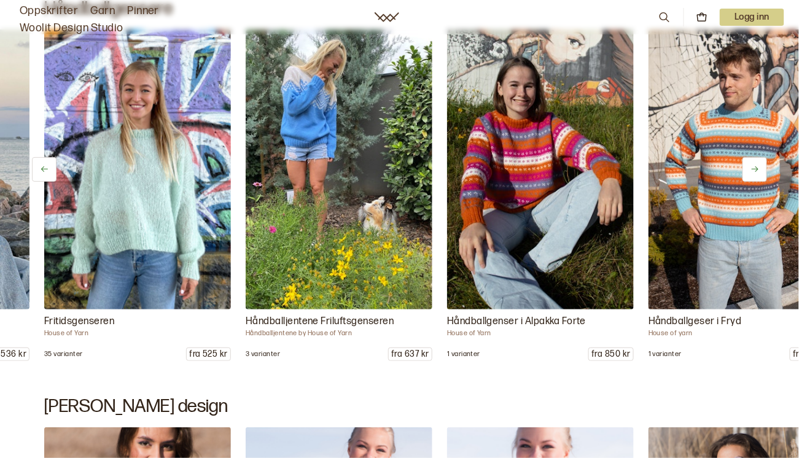
click at [754, 166] on icon at bounding box center [755, 169] width 9 height 9
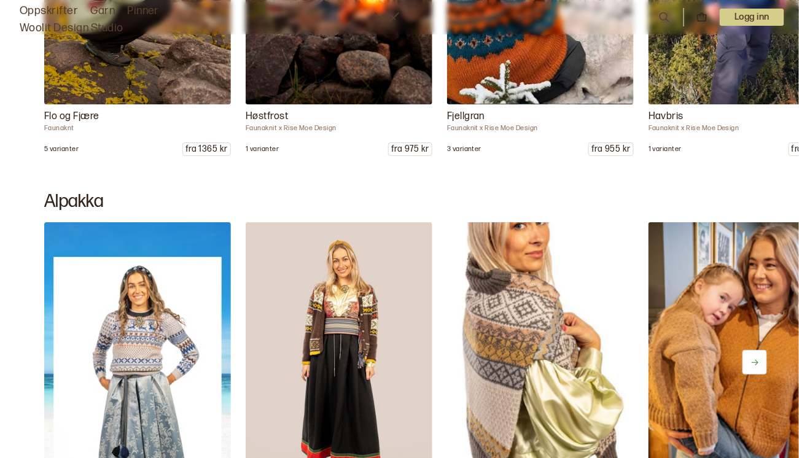
scroll to position [17197, 0]
